Goal: Obtain resource: Obtain resource

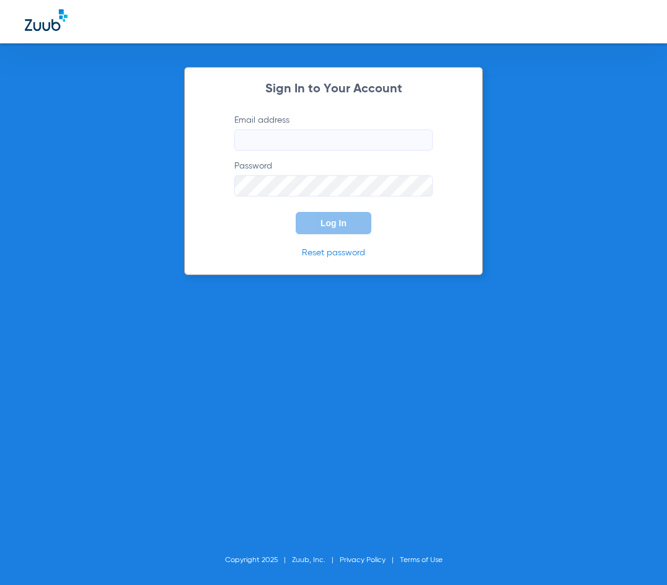
type input "[EMAIL_ADDRESS][DOMAIN_NAME]"
drag, startPoint x: 330, startPoint y: 221, endPoint x: 324, endPoint y: 221, distance: 6.2
click at [329, 221] on span "Log In" at bounding box center [334, 223] width 26 height 10
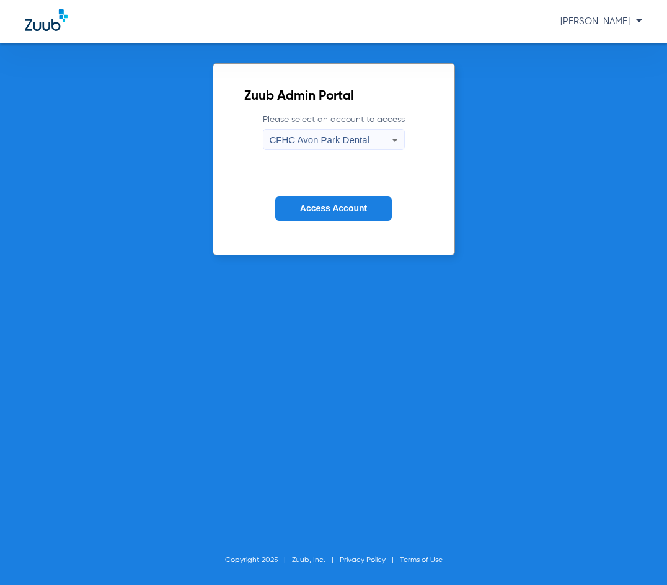
click at [347, 133] on div "CFHC Avon Park Dental" at bounding box center [331, 140] width 122 height 21
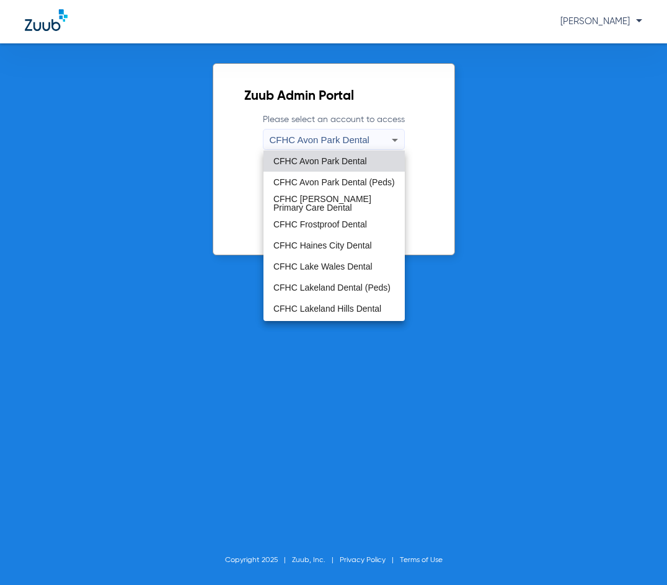
scroll to position [82, 0]
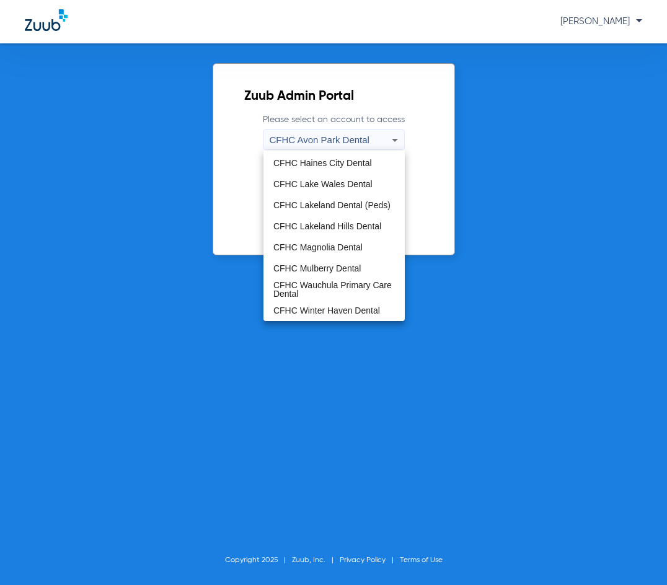
click at [330, 313] on span "CFHC Winter Haven Dental" at bounding box center [326, 310] width 107 height 9
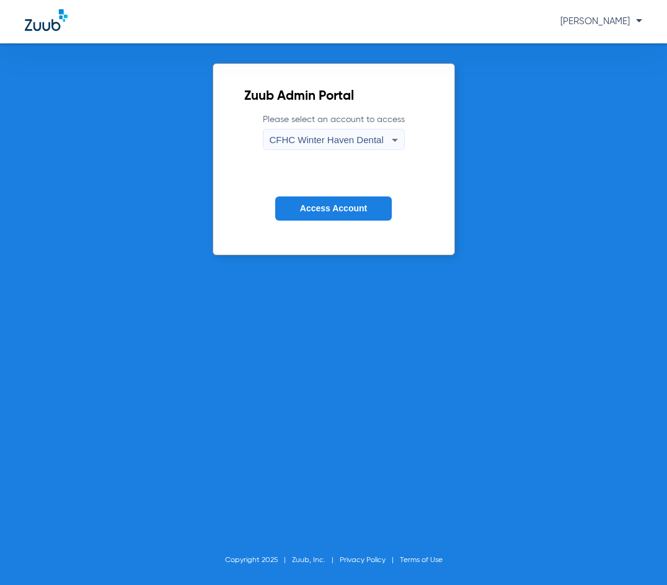
click at [333, 204] on span "Access Account" at bounding box center [333, 208] width 67 height 10
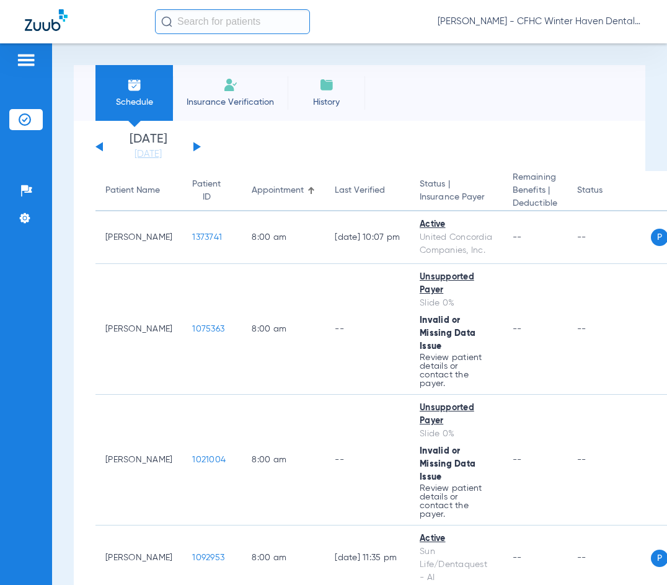
click at [190, 143] on div "[DATE] [DATE] [DATE] [DATE] [DATE] [DATE] [DATE] [DATE] [DATE] [DATE] [DATE] [D…" at bounding box center [147, 146] width 105 height 27
click at [195, 148] on button at bounding box center [196, 146] width 7 height 9
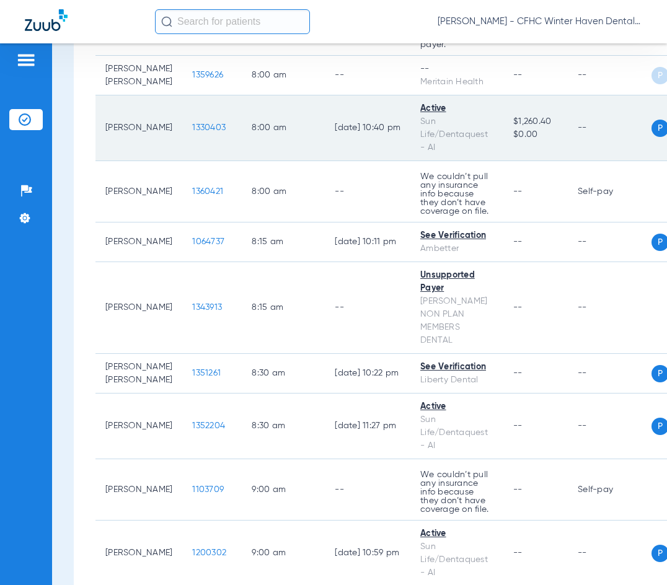
scroll to position [496, 0]
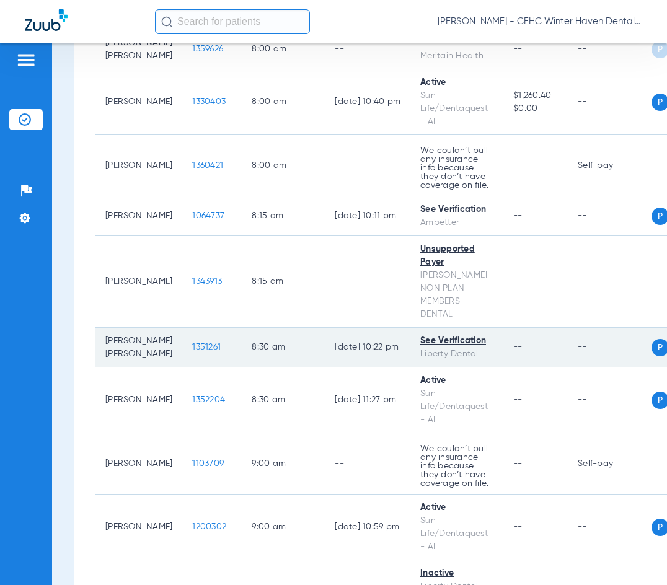
click at [192, 352] on span "1351261" at bounding box center [206, 347] width 29 height 9
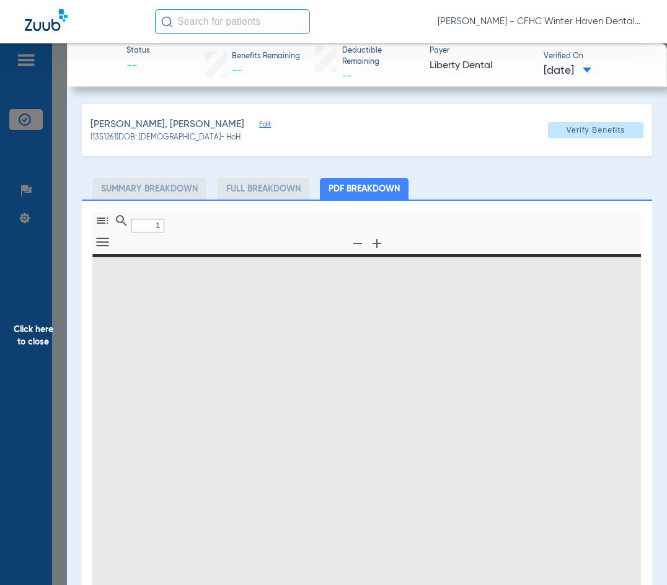
type input "0"
select select "page-width"
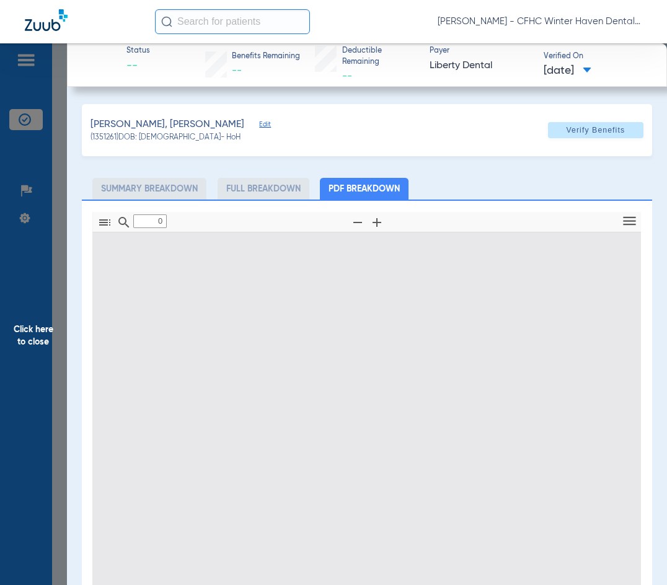
type input "1"
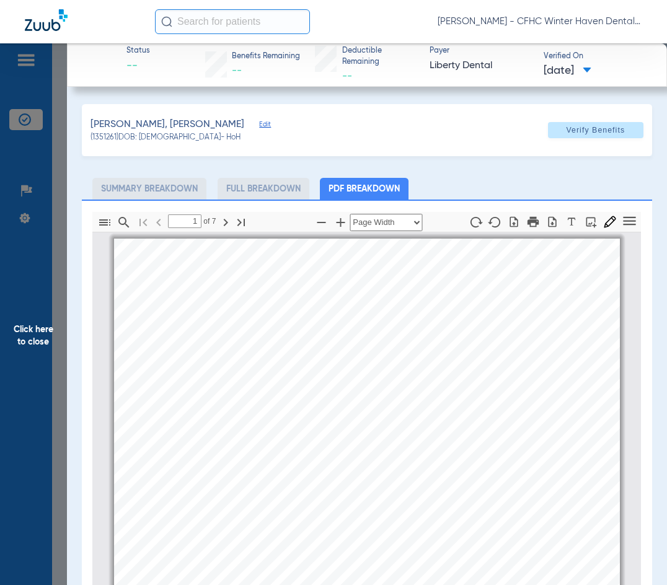
scroll to position [6, 0]
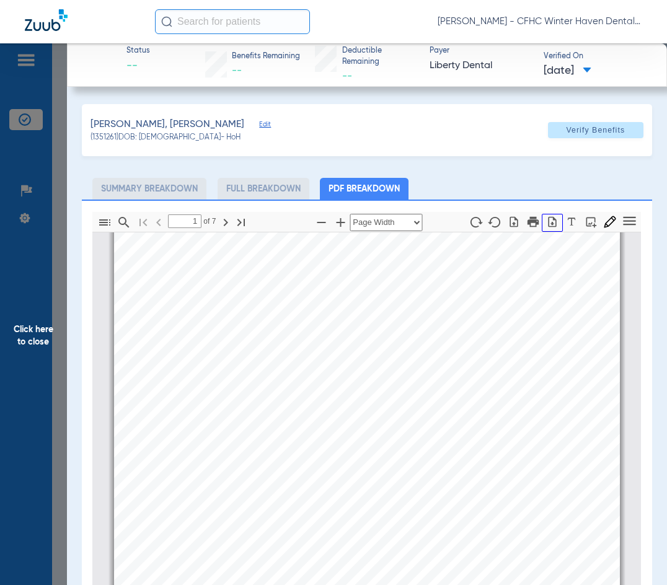
click at [543, 228] on button "button" at bounding box center [552, 223] width 21 height 18
click at [29, 325] on span "Click here to close" at bounding box center [33, 335] width 67 height 585
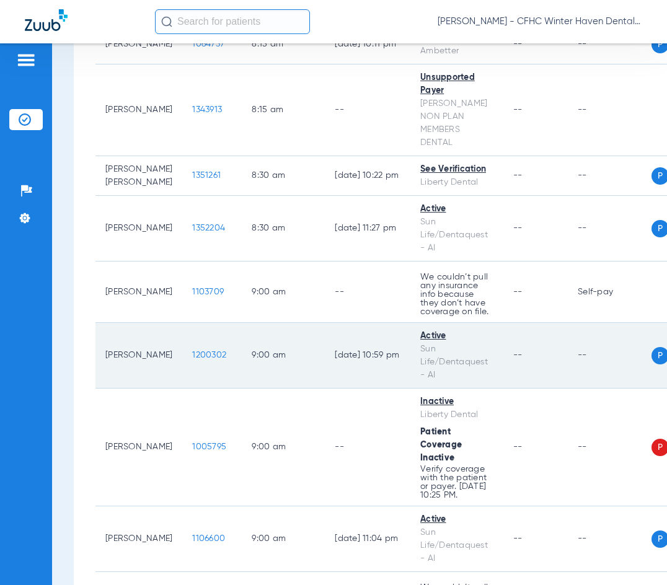
scroll to position [682, 0]
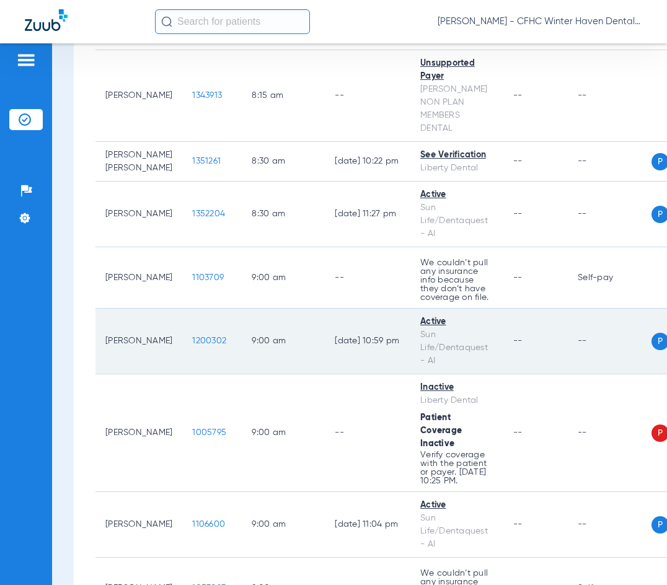
click at [199, 345] on span "1200302" at bounding box center [209, 341] width 34 height 9
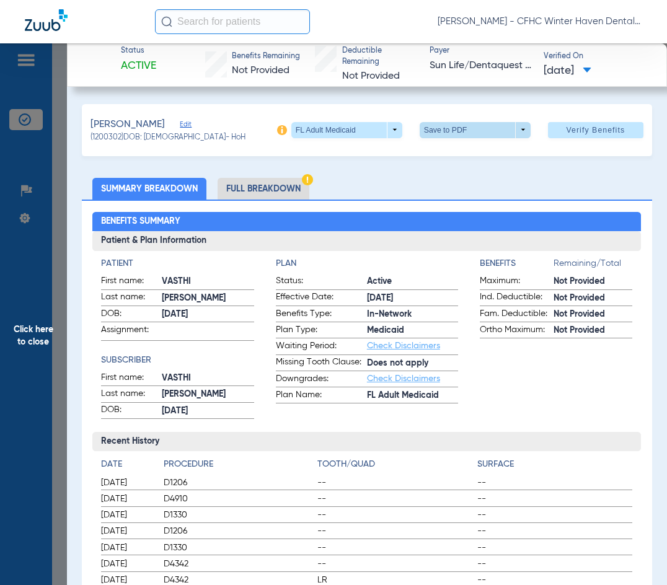
click at [460, 134] on span at bounding box center [475, 130] width 30 height 30
click at [457, 153] on span "Save to PDF" at bounding box center [470, 154] width 49 height 9
click at [34, 331] on span "Click here to close" at bounding box center [33, 335] width 67 height 585
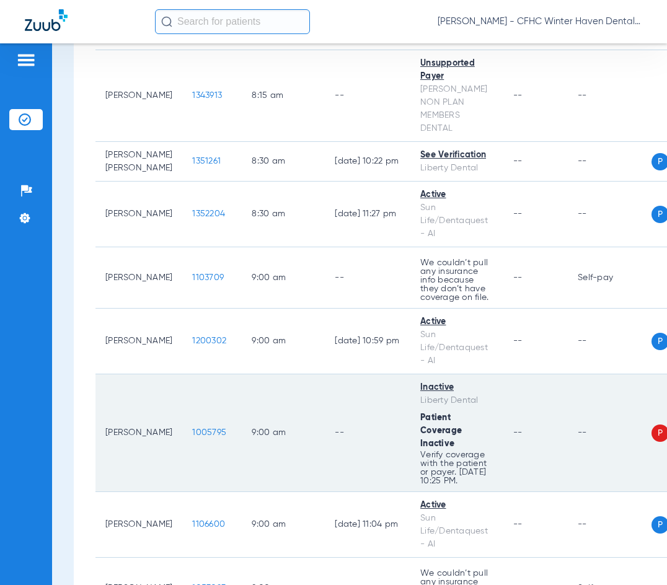
scroll to position [744, 0]
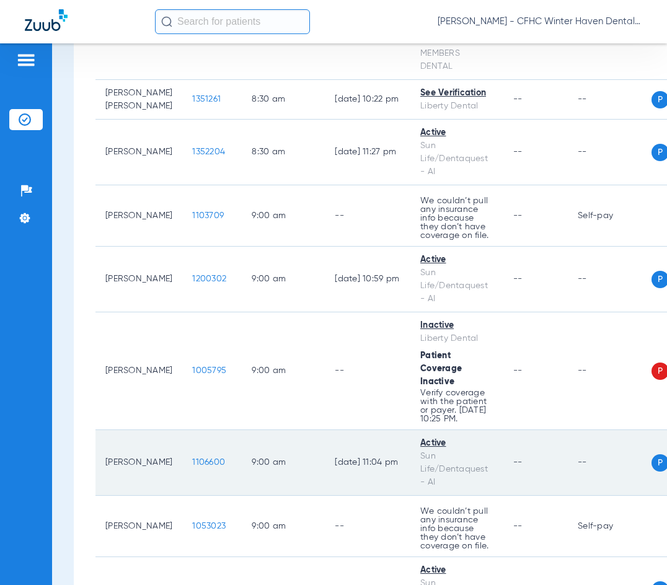
click at [192, 467] on span "1106600" at bounding box center [208, 462] width 33 height 9
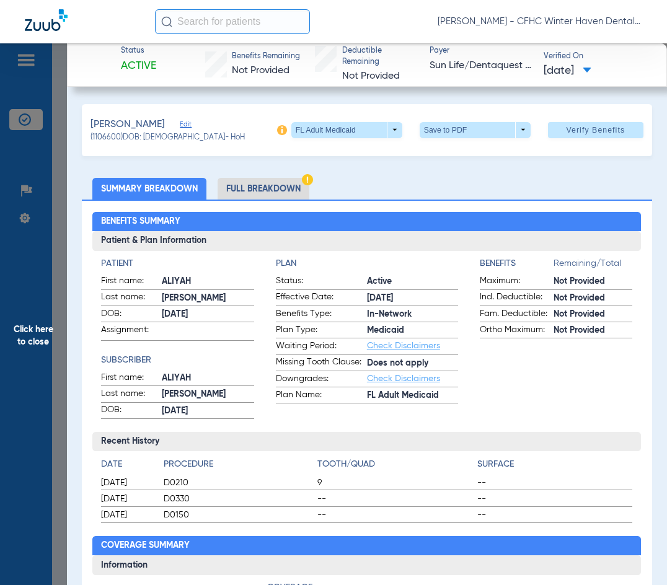
click at [460, 132] on span at bounding box center [475, 130] width 30 height 30
click at [459, 153] on span "Save to PDF" at bounding box center [470, 154] width 49 height 9
click at [56, 334] on span "Click here to close" at bounding box center [33, 335] width 67 height 585
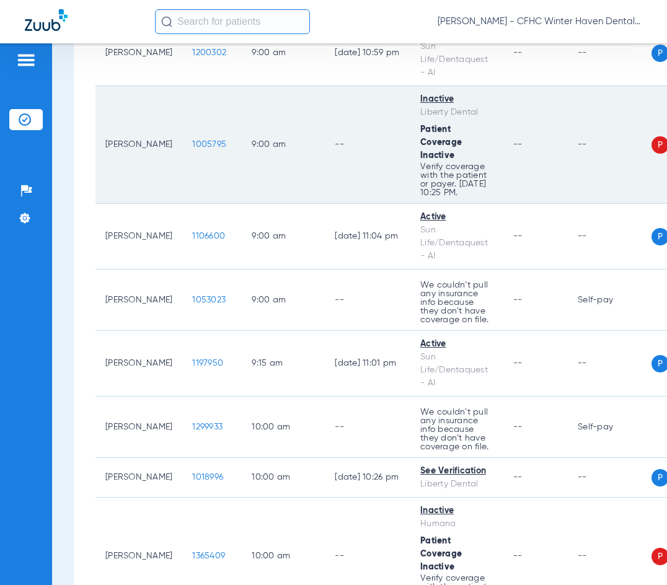
scroll to position [992, 0]
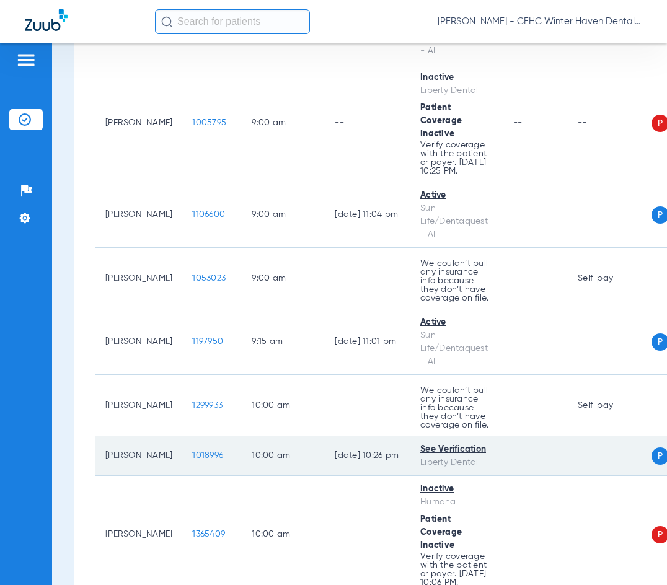
click at [192, 460] on span "1018996" at bounding box center [207, 455] width 31 height 9
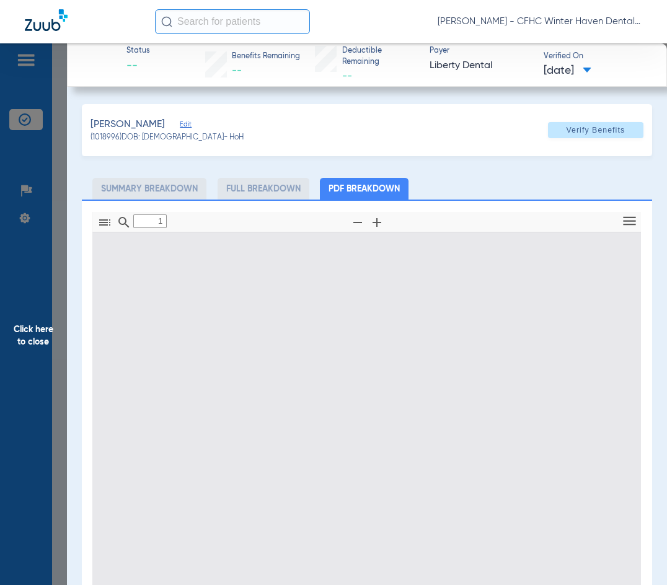
type input "0"
select select "page-width"
type input "1"
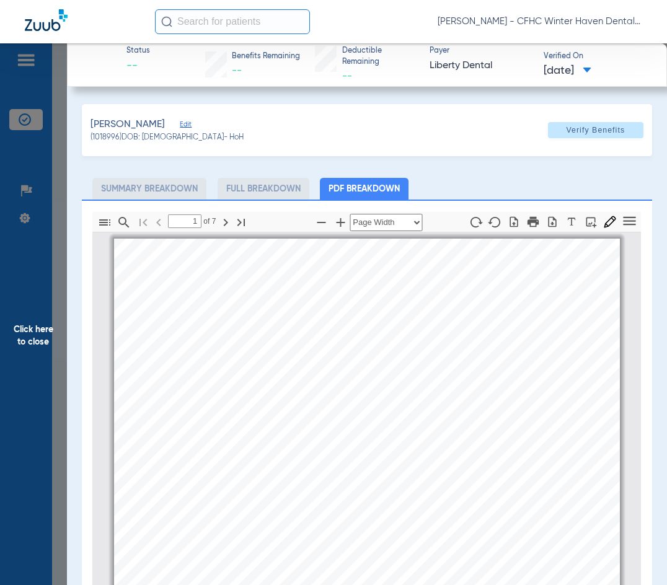
scroll to position [6, 0]
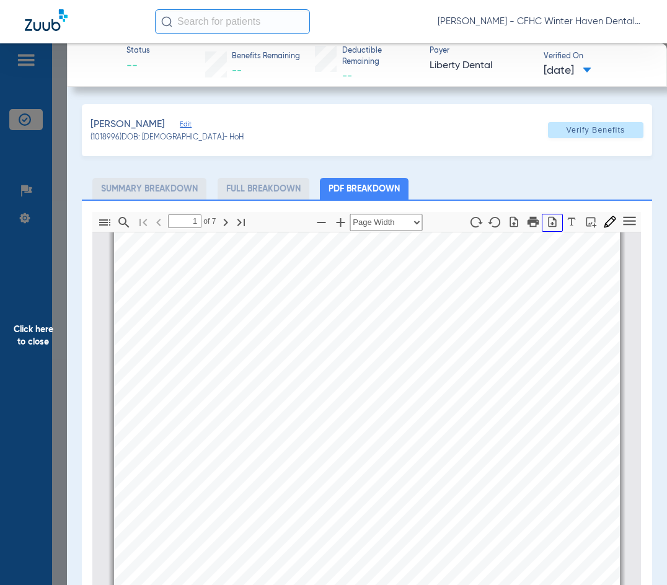
click at [546, 218] on icon "button" at bounding box center [552, 222] width 12 height 12
click at [40, 332] on span "Click here to close" at bounding box center [33, 335] width 67 height 585
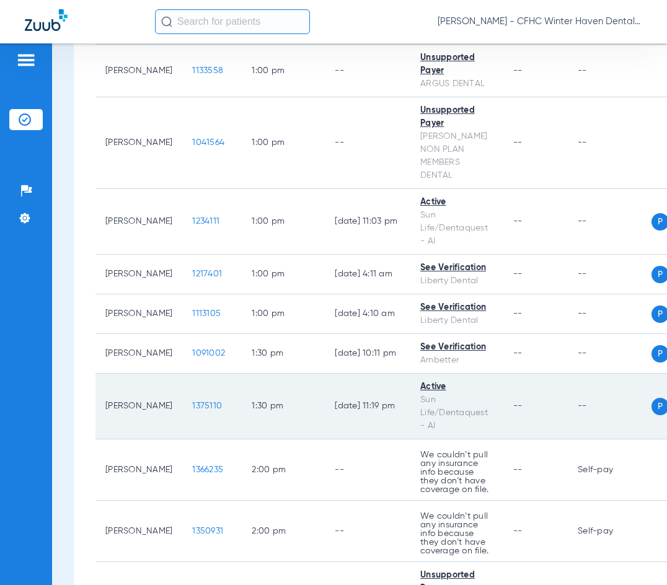
scroll to position [2232, 0]
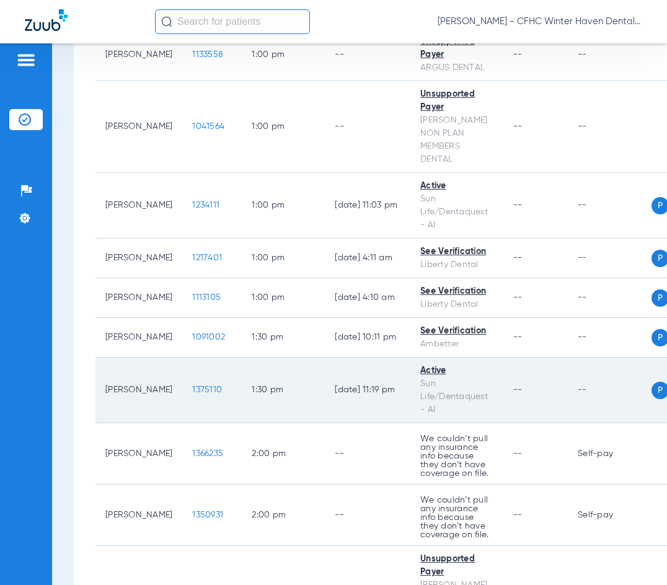
click at [192, 394] on span "1375110" at bounding box center [207, 390] width 30 height 9
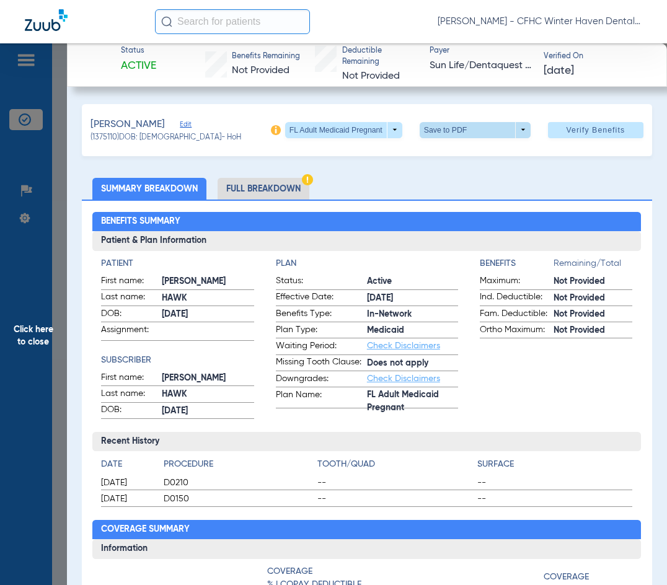
click at [441, 131] on span at bounding box center [475, 130] width 111 height 16
click at [450, 153] on span "Save to PDF" at bounding box center [470, 154] width 49 height 9
click at [50, 278] on span "Click here to close" at bounding box center [33, 335] width 67 height 585
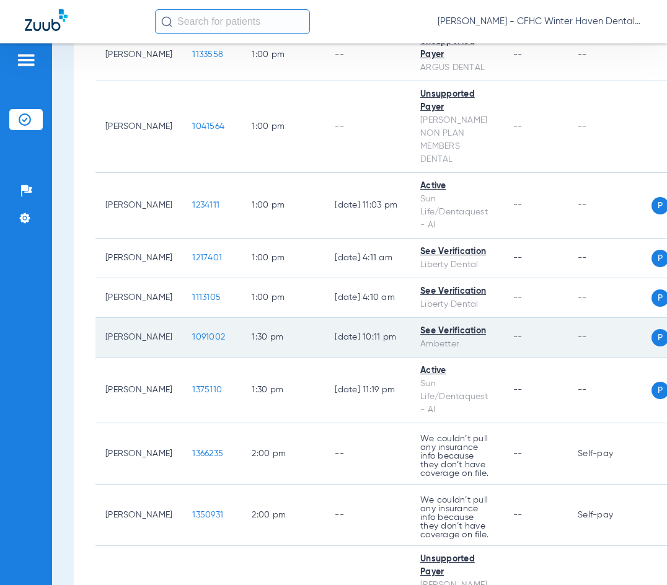
click at [192, 342] on span "1091002" at bounding box center [208, 337] width 33 height 9
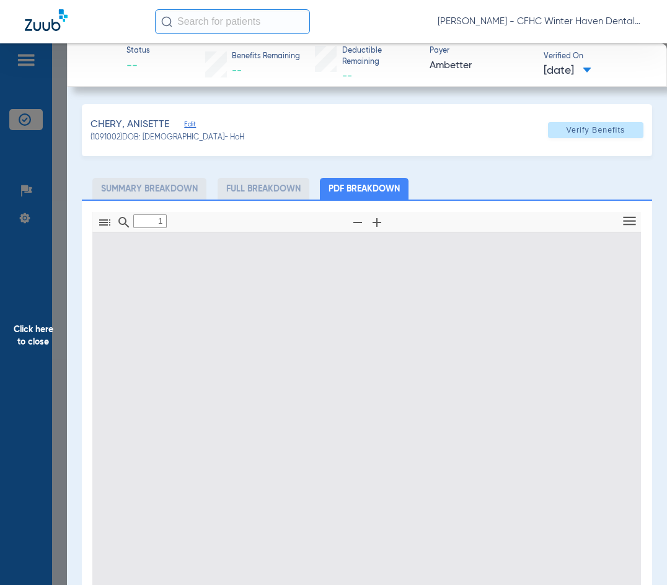
type input "0"
select select "page-width"
type input "1"
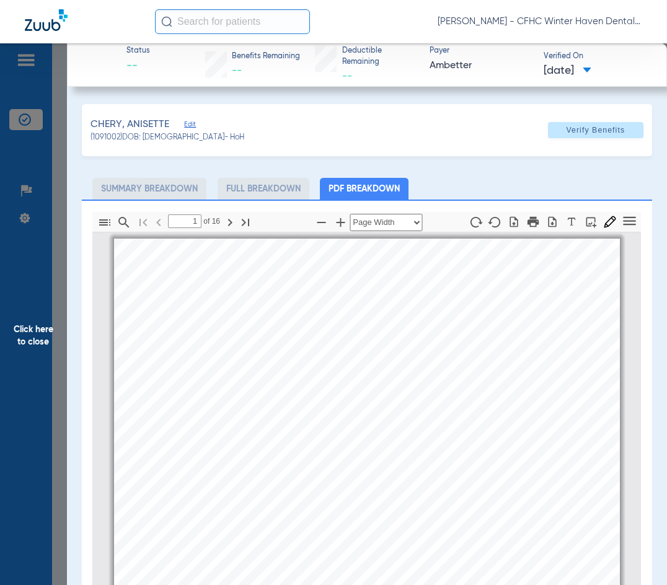
scroll to position [6, 0]
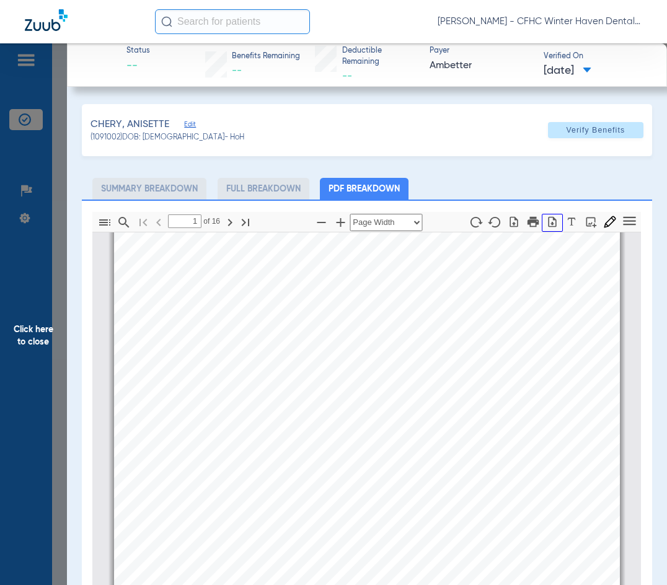
click at [546, 224] on icon "button" at bounding box center [552, 222] width 12 height 12
